Goal: Information Seeking & Learning: Learn about a topic

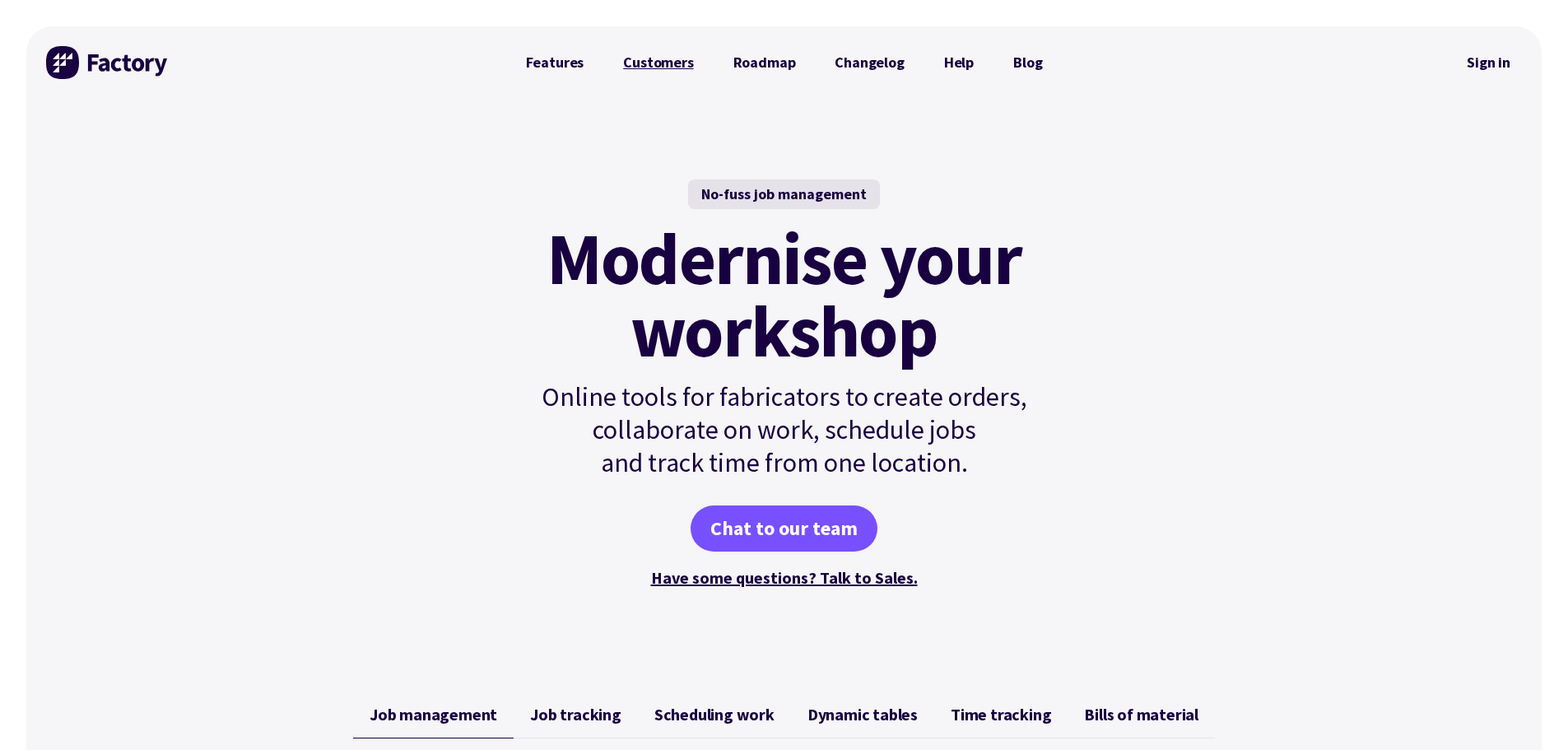
click at [673, 71] on link "Customers" at bounding box center [658, 62] width 109 height 33
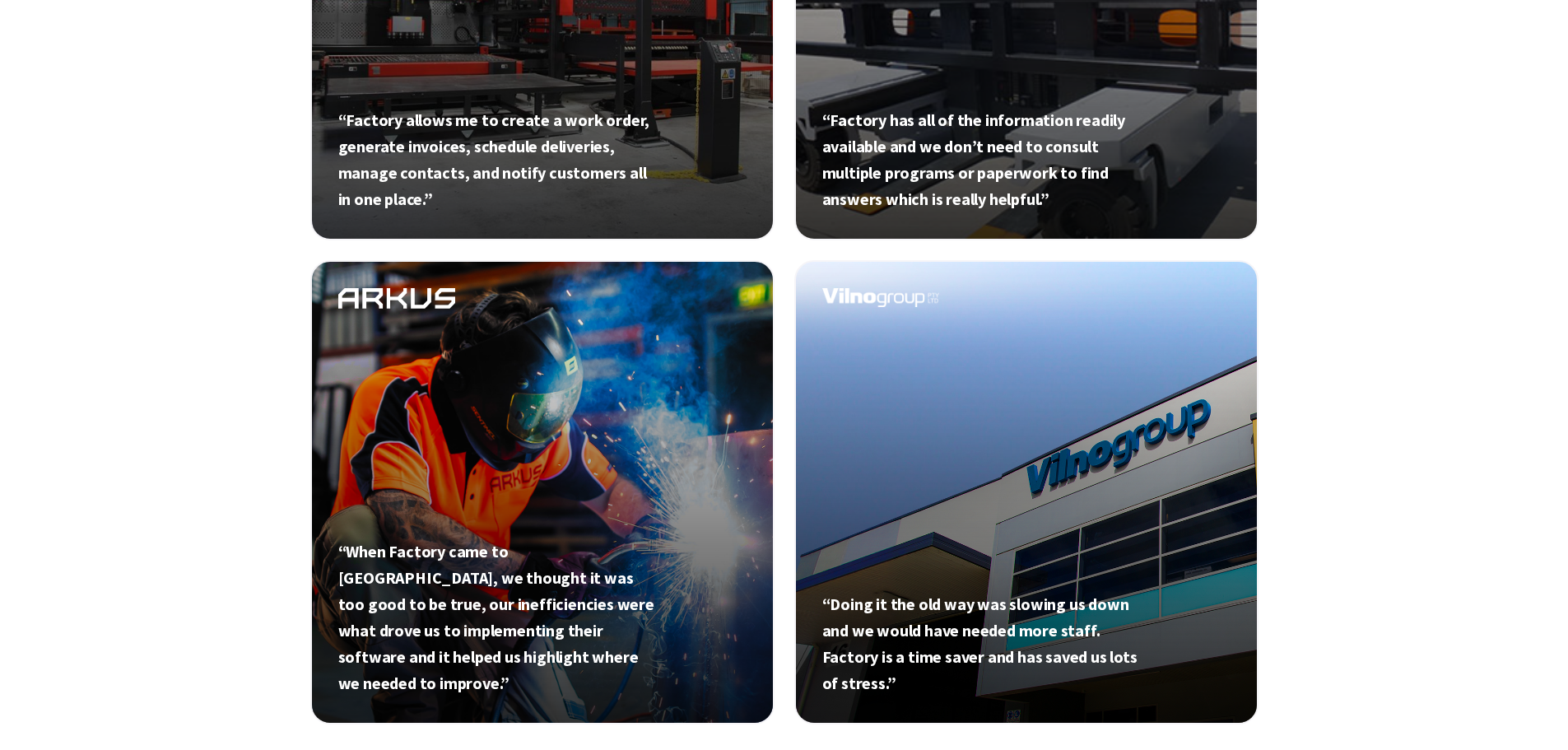
scroll to position [906, 0]
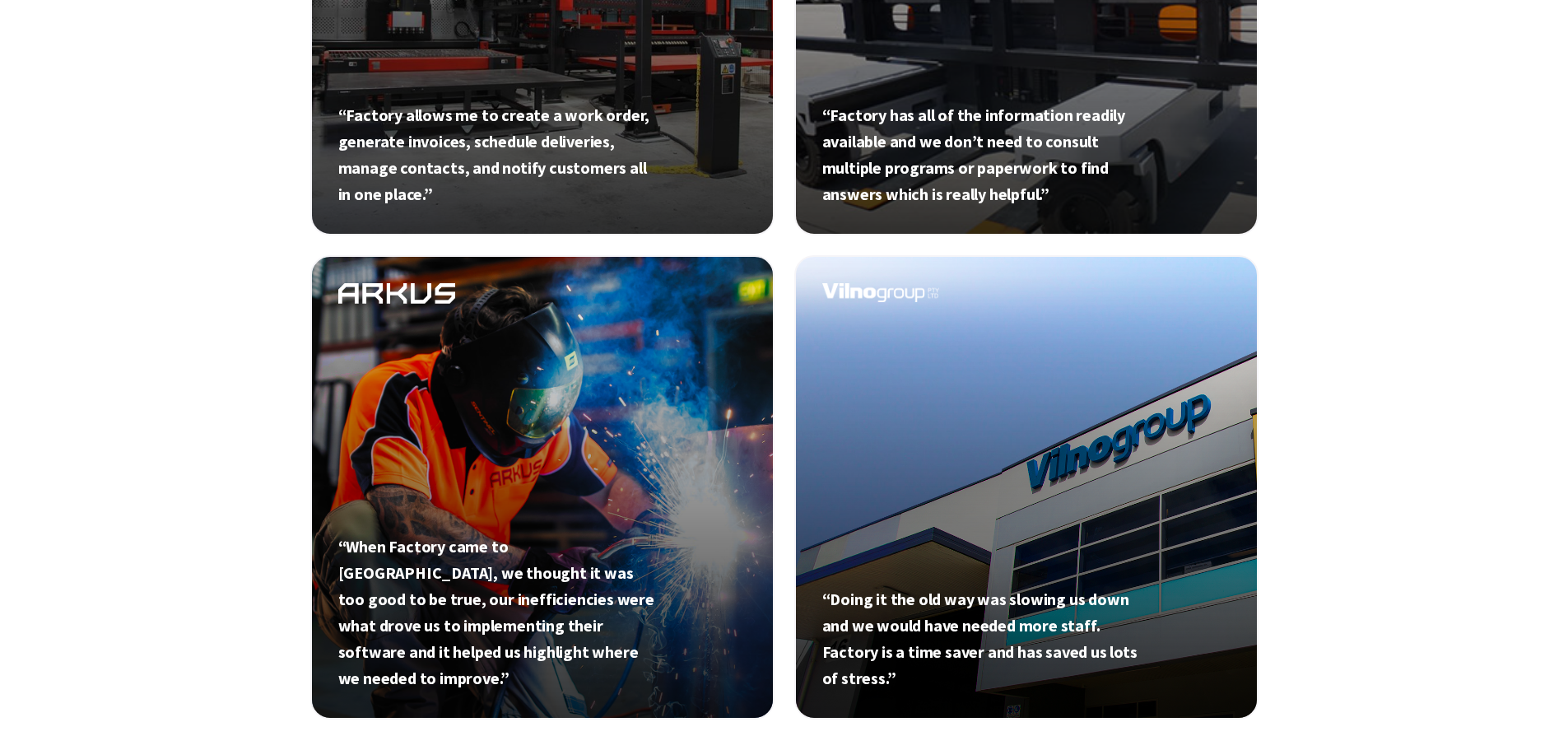
click at [468, 482] on link at bounding box center [542, 487] width 464 height 464
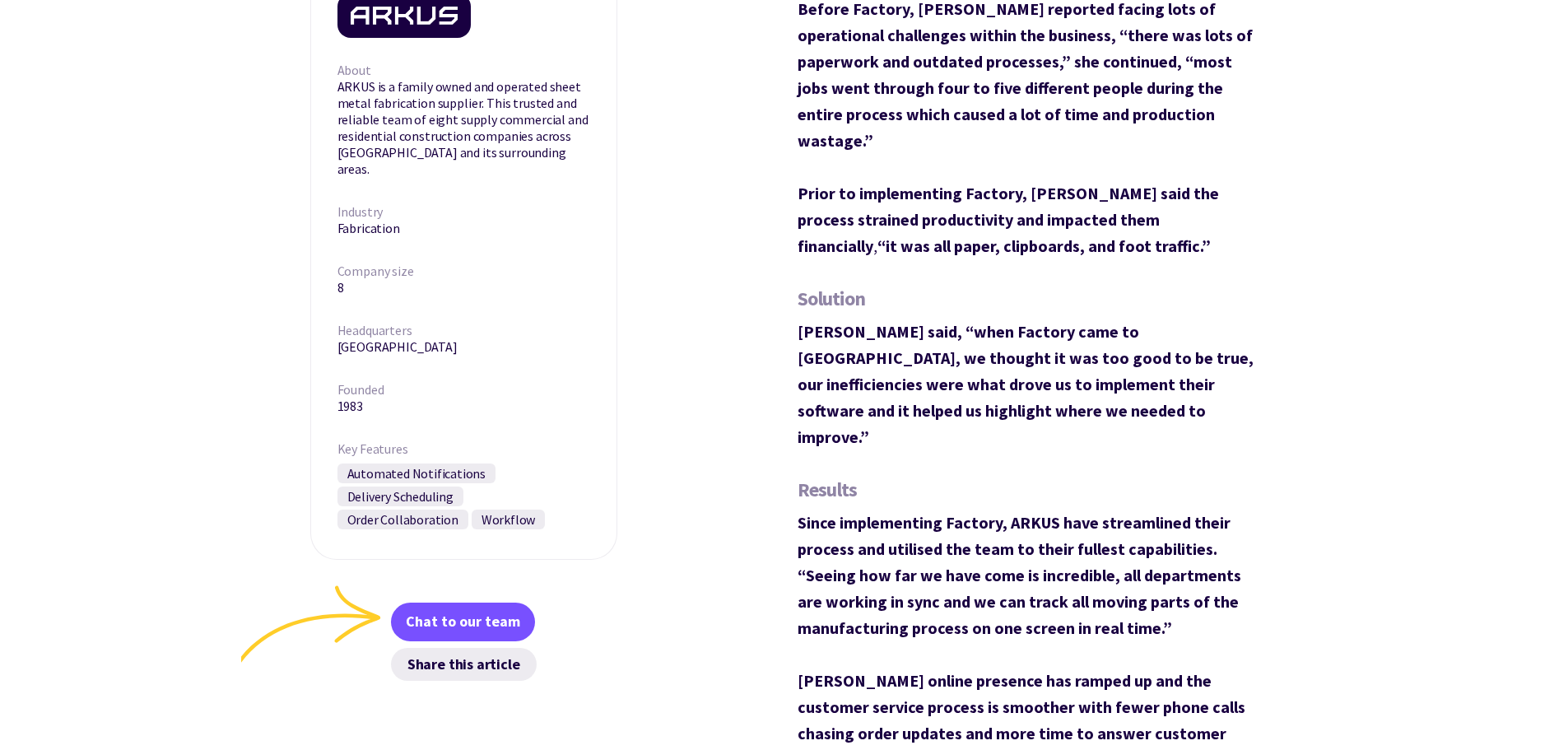
scroll to position [741, 0]
